Goal: Navigation & Orientation: Understand site structure

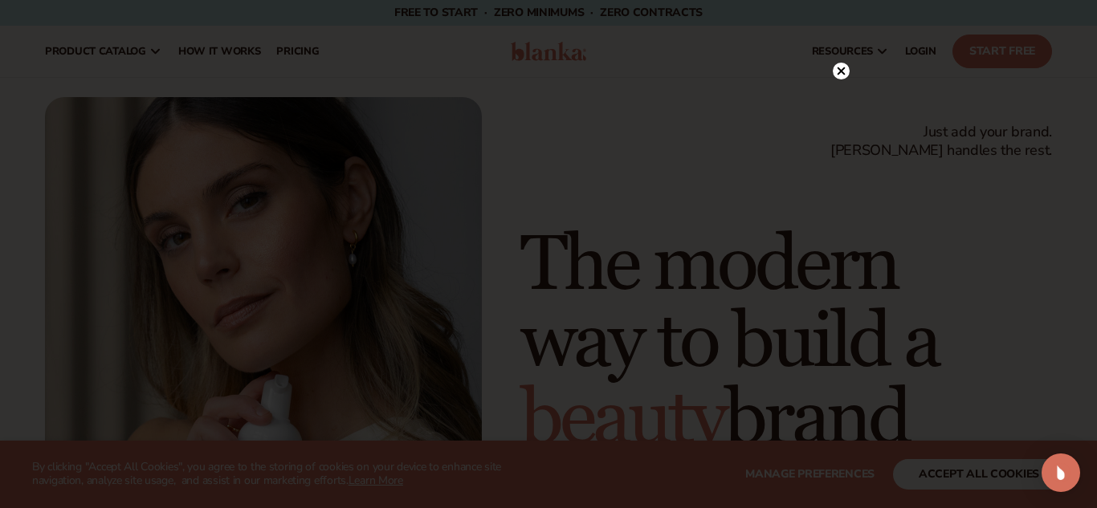
click at [842, 71] on icon at bounding box center [842, 71] width 8 height 8
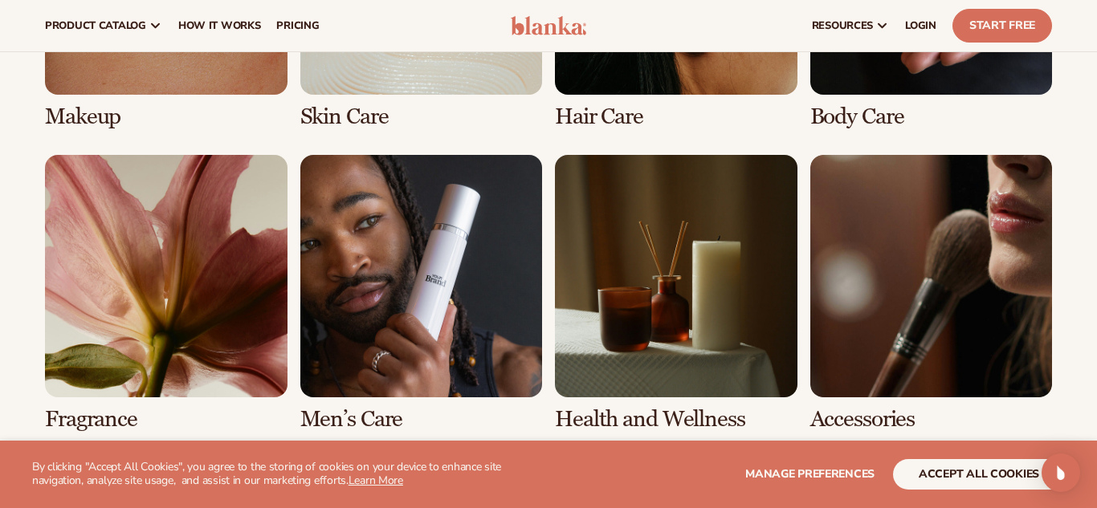
scroll to position [3211, 0]
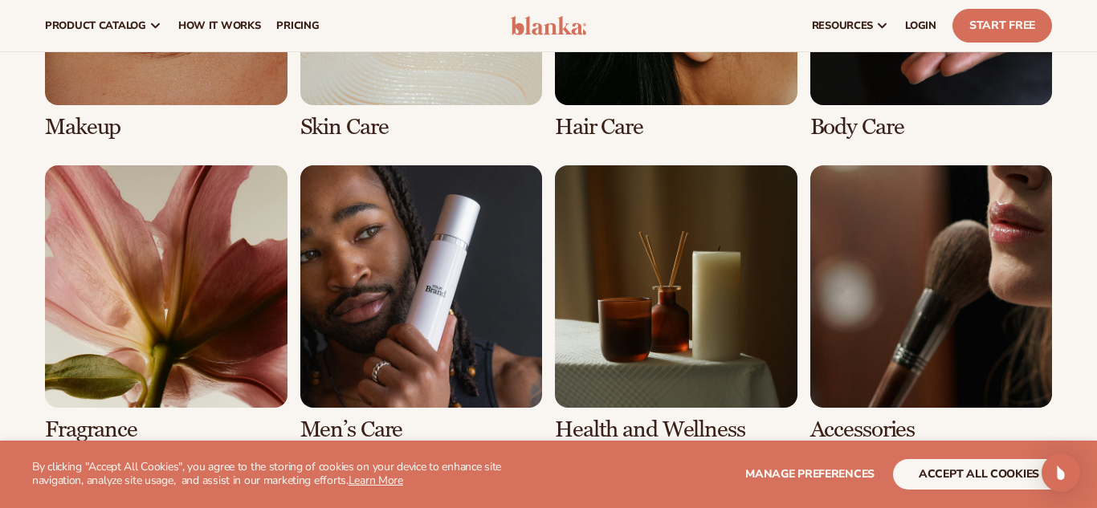
click at [109, 329] on link "5 / 8" at bounding box center [166, 303] width 243 height 276
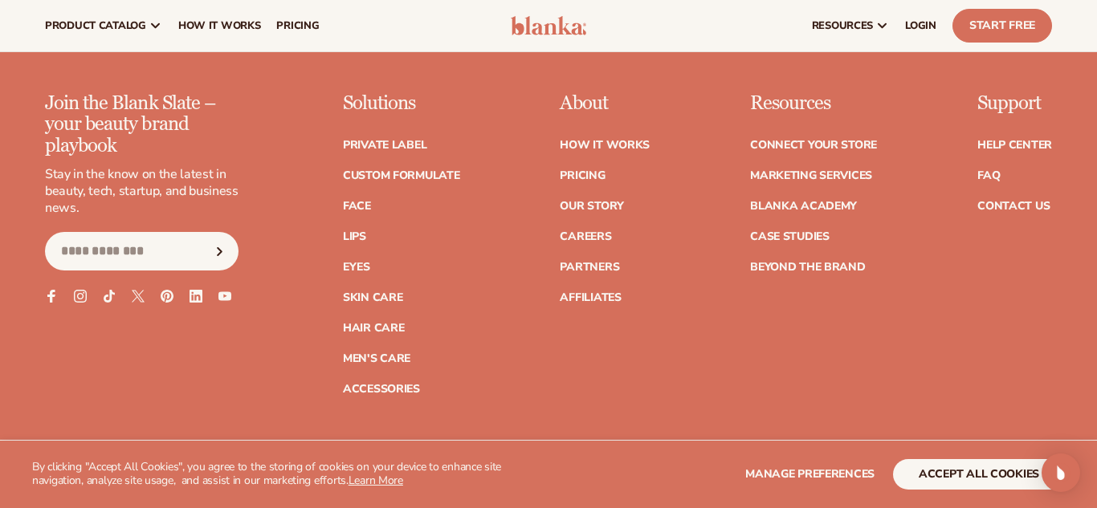
scroll to position [2783, 0]
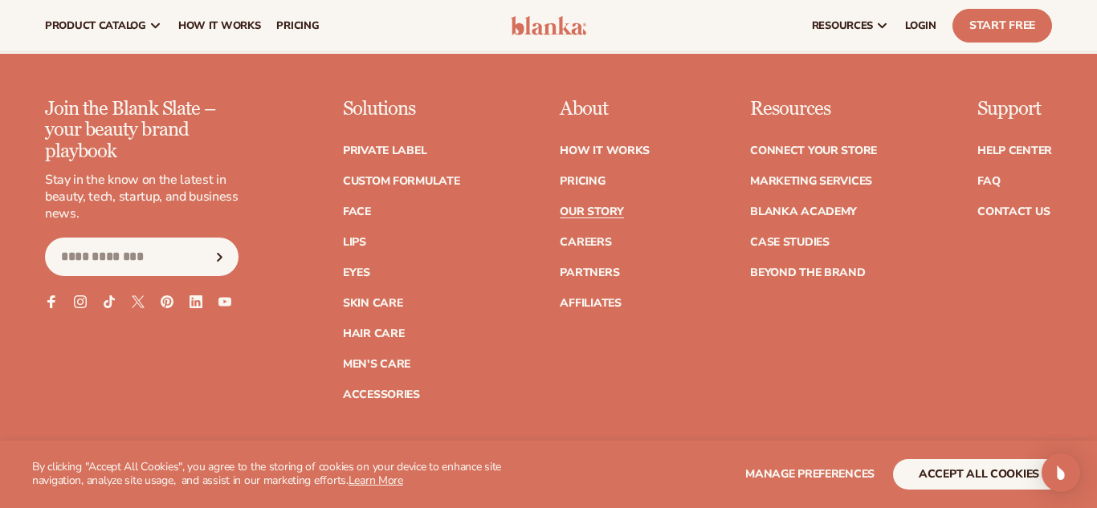
click at [586, 210] on link "Our Story" at bounding box center [591, 211] width 63 height 11
